Goal: Task Accomplishment & Management: Manage account settings

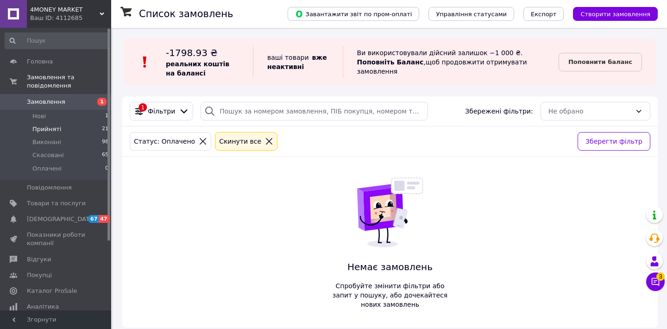
click at [65, 125] on li "Прийняті 21" at bounding box center [57, 129] width 114 height 13
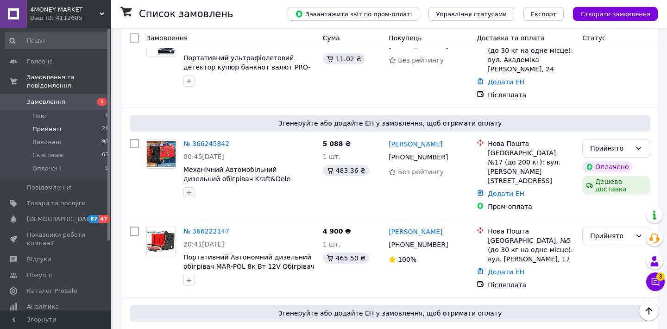
scroll to position [445, 0]
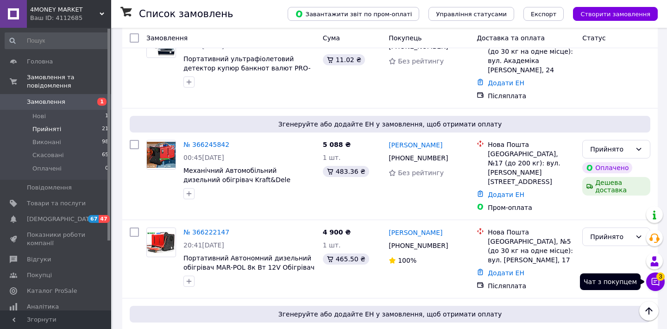
click at [652, 282] on icon at bounding box center [655, 281] width 9 height 9
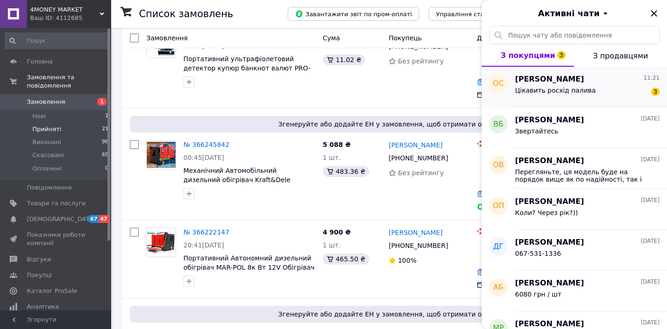
click at [529, 94] on span "Цікавить росхід палива" at bounding box center [555, 90] width 81 height 7
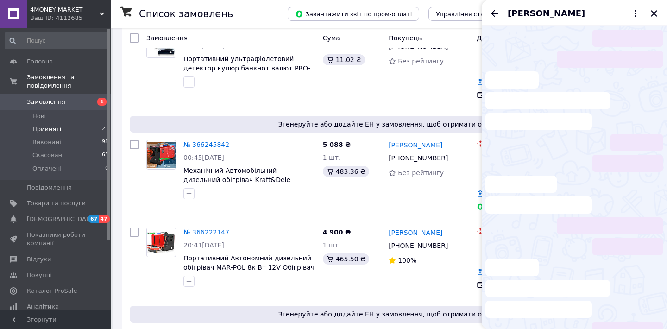
scroll to position [98, 0]
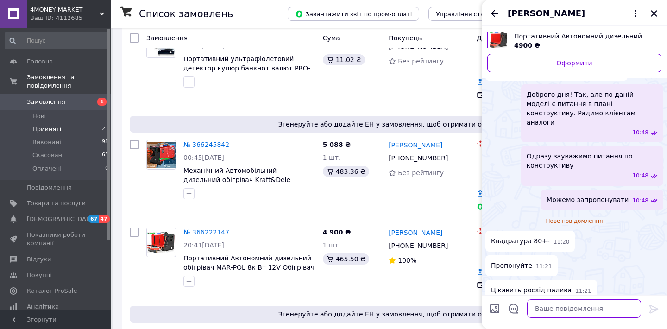
click at [564, 308] on textarea at bounding box center [584, 308] width 114 height 19
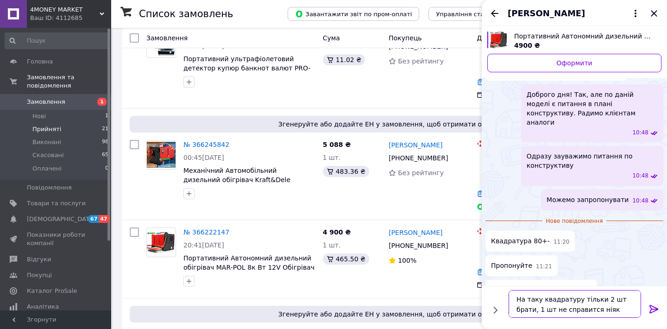
type textarea "На таку квадратуру тільки 2 шт брати, 1 шт не справится ніяка"
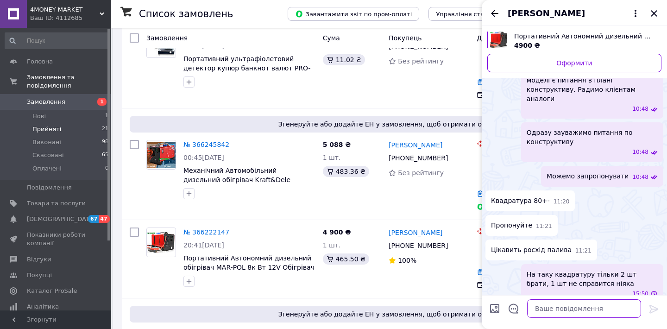
scroll to position [101, 0]
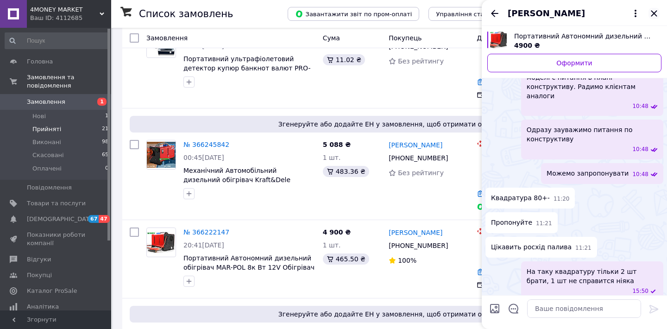
click at [650, 12] on icon "Закрити" at bounding box center [654, 13] width 11 height 11
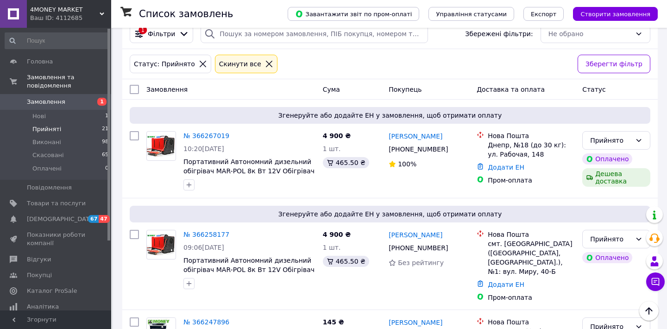
scroll to position [0, 0]
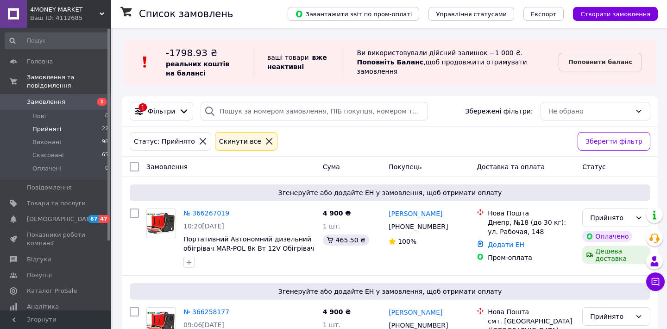
click at [58, 130] on span "Прийняті" at bounding box center [46, 129] width 29 height 8
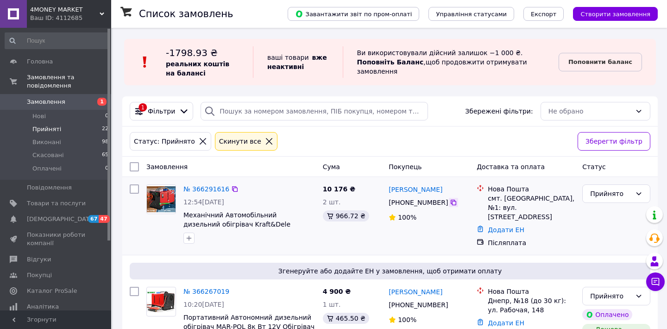
click at [451, 200] on icon at bounding box center [454, 203] width 6 height 6
click at [595, 194] on div "Прийнято" at bounding box center [610, 194] width 41 height 10
click at [559, 236] on div "Післяплата" at bounding box center [531, 242] width 91 height 13
click at [610, 203] on div "Прийнято" at bounding box center [617, 193] width 68 height 19
click at [599, 232] on li "Скасовано" at bounding box center [616, 230] width 67 height 17
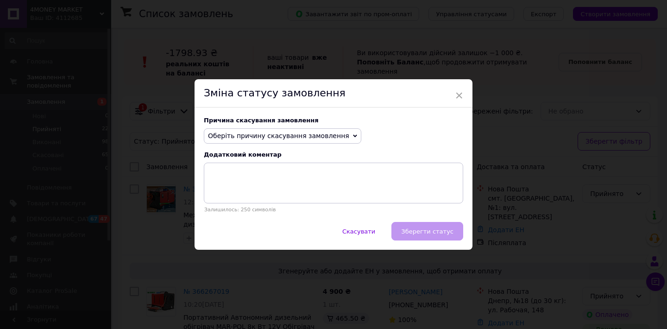
click at [266, 137] on span "Оберіть причину скасування замовлення" at bounding box center [278, 135] width 141 height 7
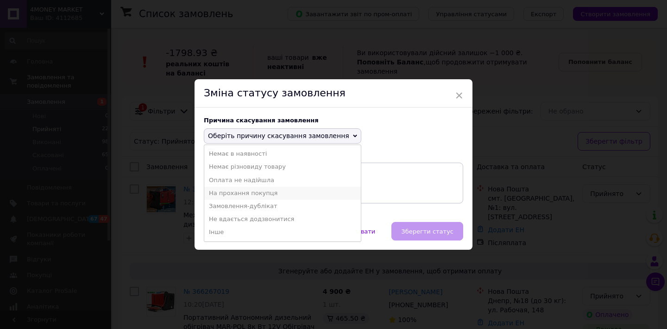
click at [243, 193] on li "На прохання покупця" at bounding box center [282, 193] width 157 height 13
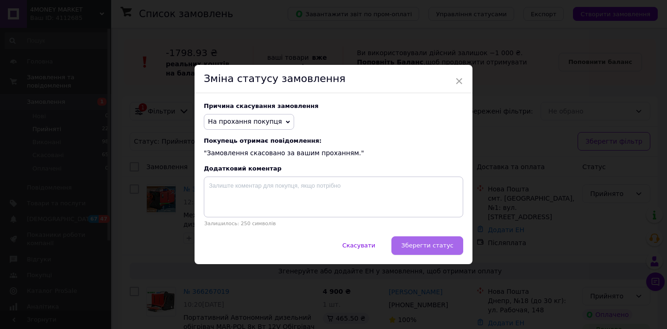
click at [412, 246] on span "Зберегти статус" at bounding box center [427, 245] width 52 height 7
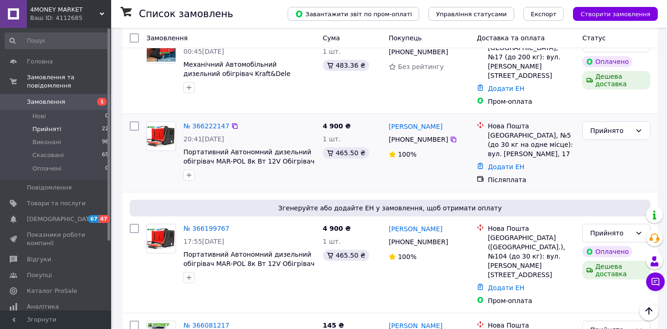
scroll to position [628, 0]
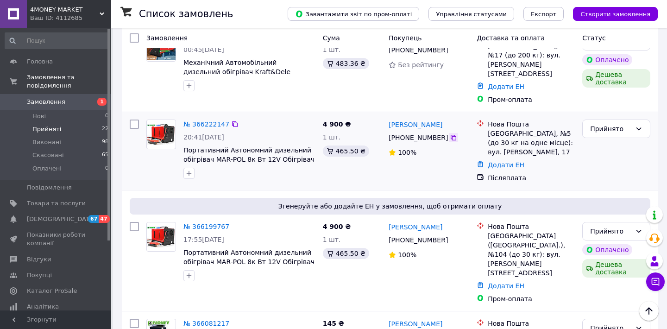
click at [454, 135] on icon at bounding box center [454, 138] width 6 height 6
click at [452, 135] on icon at bounding box center [454, 138] width 6 height 6
click at [604, 124] on div "Прийнято" at bounding box center [610, 129] width 41 height 10
click at [588, 146] on li "Скасовано" at bounding box center [616, 147] width 67 height 17
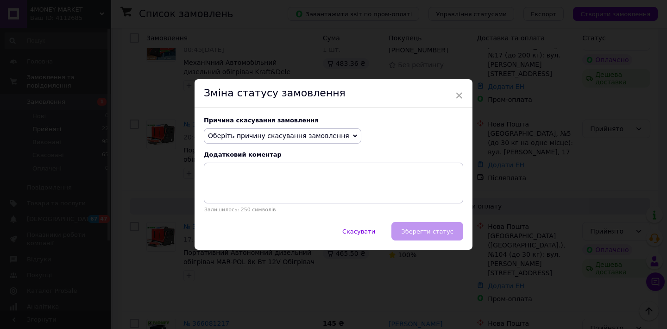
click at [247, 135] on span "Оберіть причину скасування замовлення" at bounding box center [278, 135] width 141 height 7
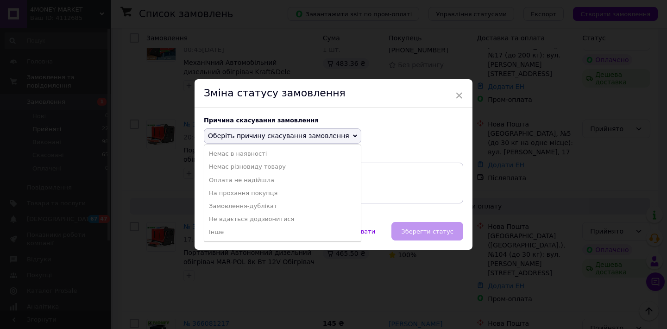
click at [247, 190] on li "На прохання покупця" at bounding box center [282, 193] width 157 height 13
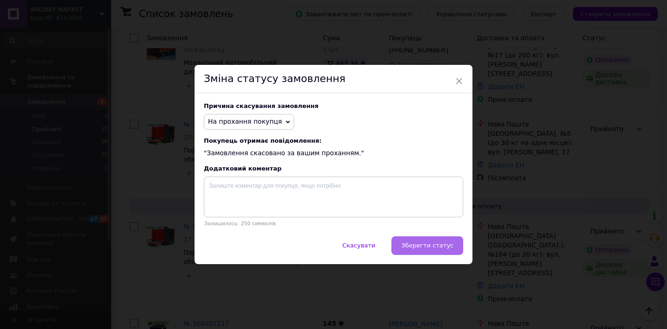
click at [426, 252] on button "Зберегти статус" at bounding box center [428, 245] width 72 height 19
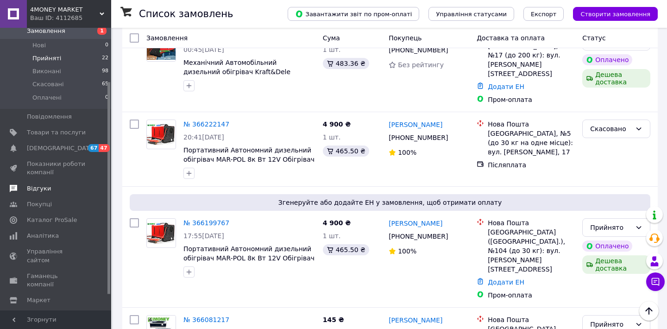
scroll to position [71, 0]
click at [32, 223] on span "Каталог ProSale" at bounding box center [52, 220] width 50 height 8
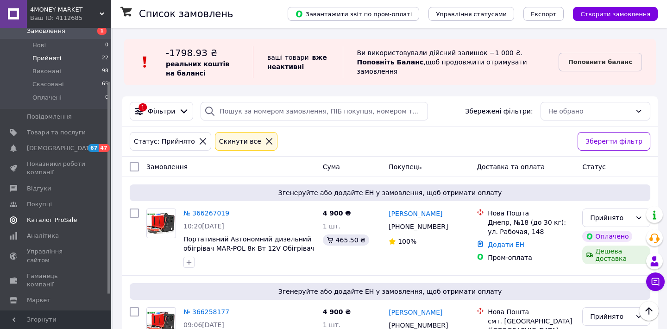
scroll to position [31, 0]
